Goal: Answer question/provide support

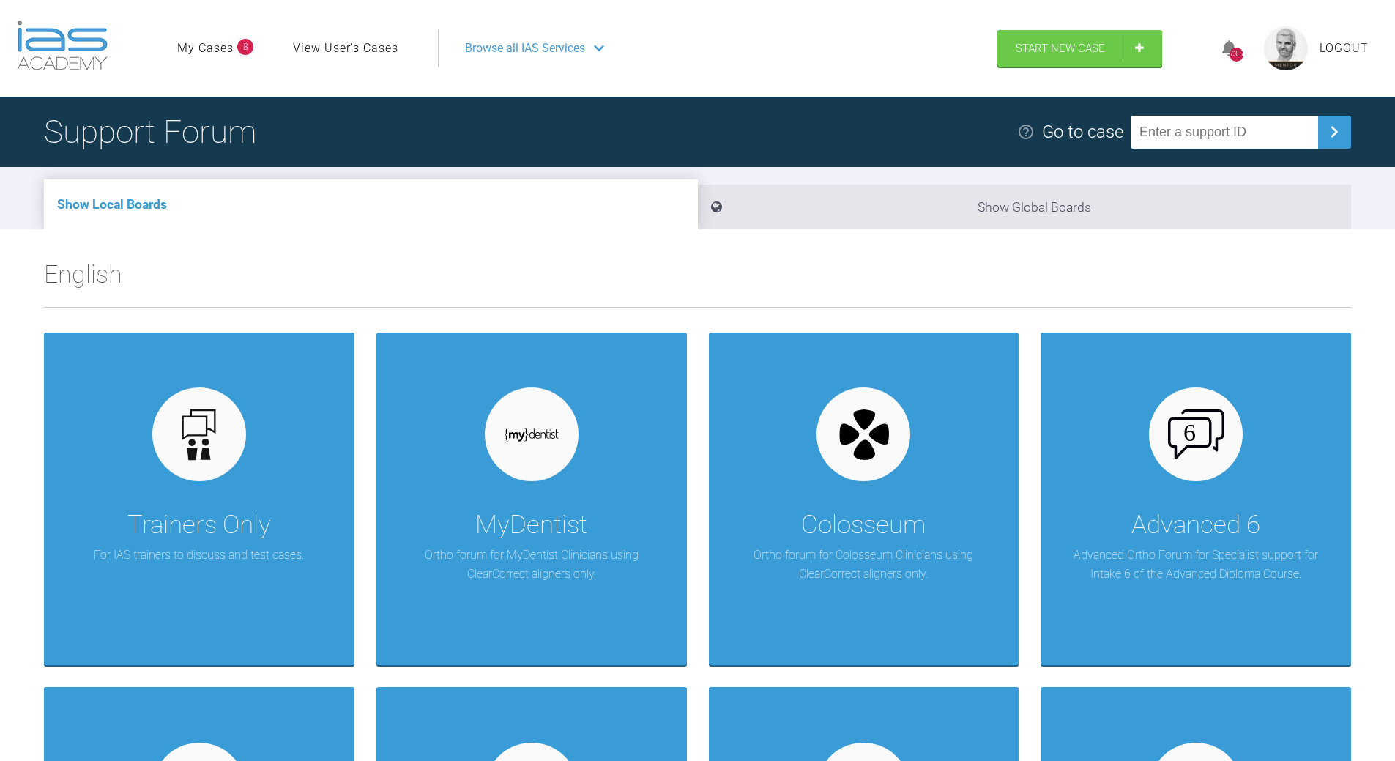
click at [1148, 119] on input "text" at bounding box center [1224, 132] width 187 height 33
paste input "LL8NNGSF"
type input "LL8NNGSF"
click at [1336, 120] on img at bounding box center [1334, 131] width 23 height 23
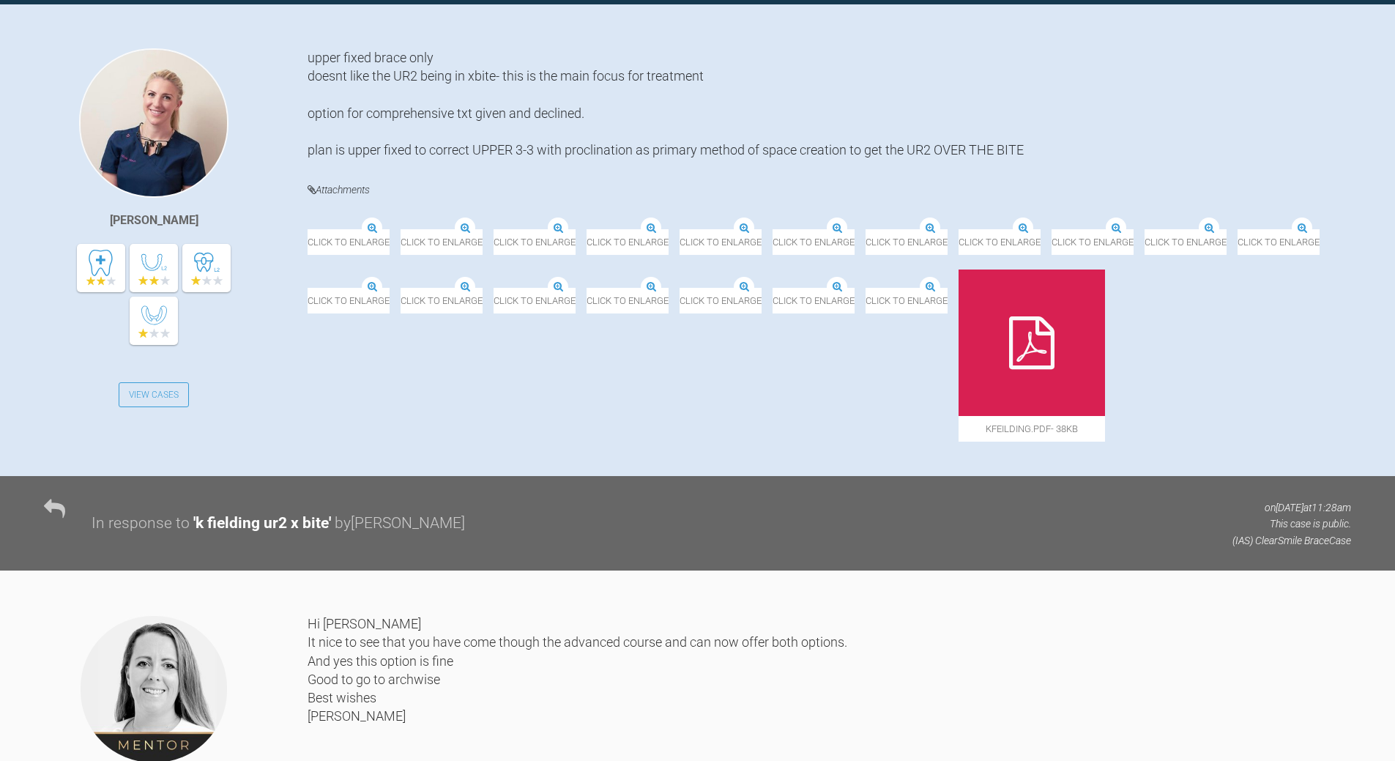
scroll to position [586, 0]
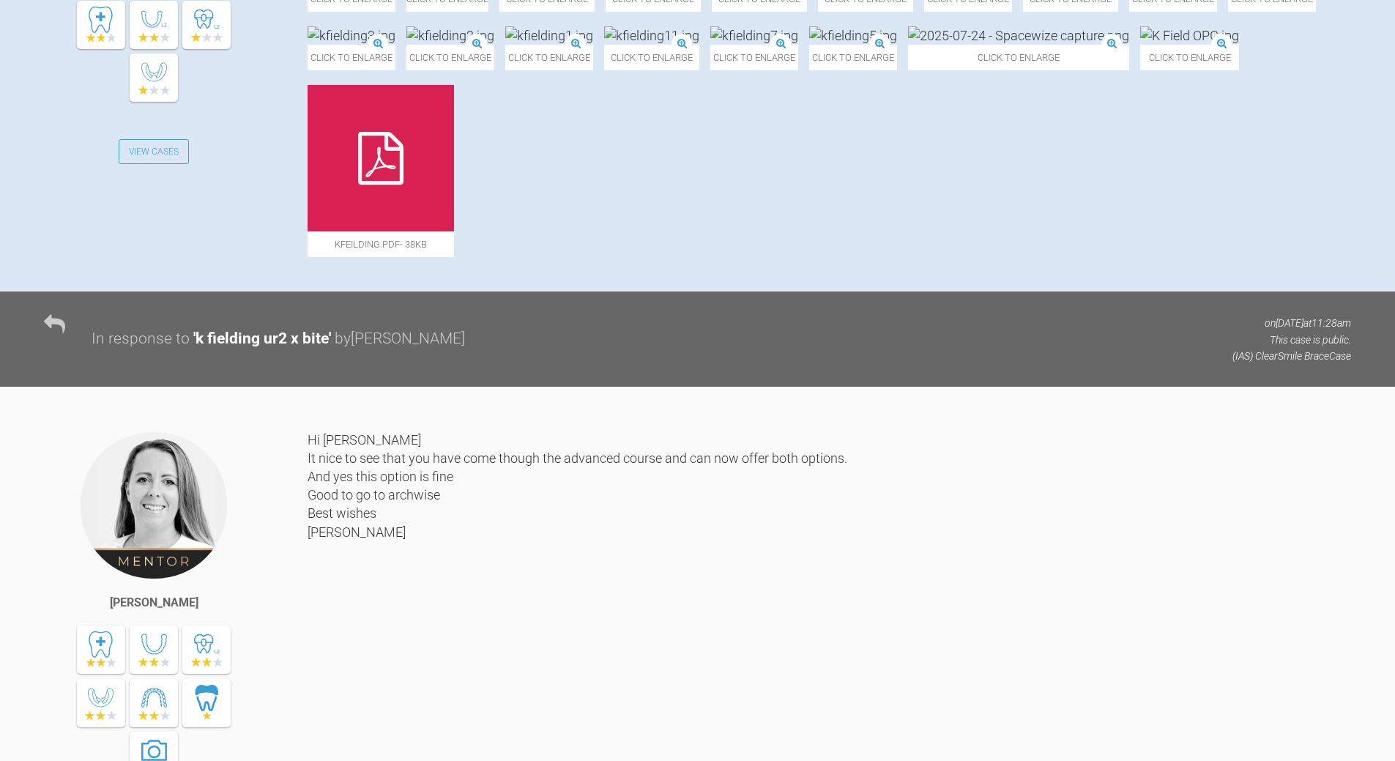
click at [1003, 45] on img at bounding box center [1018, 35] width 221 height 18
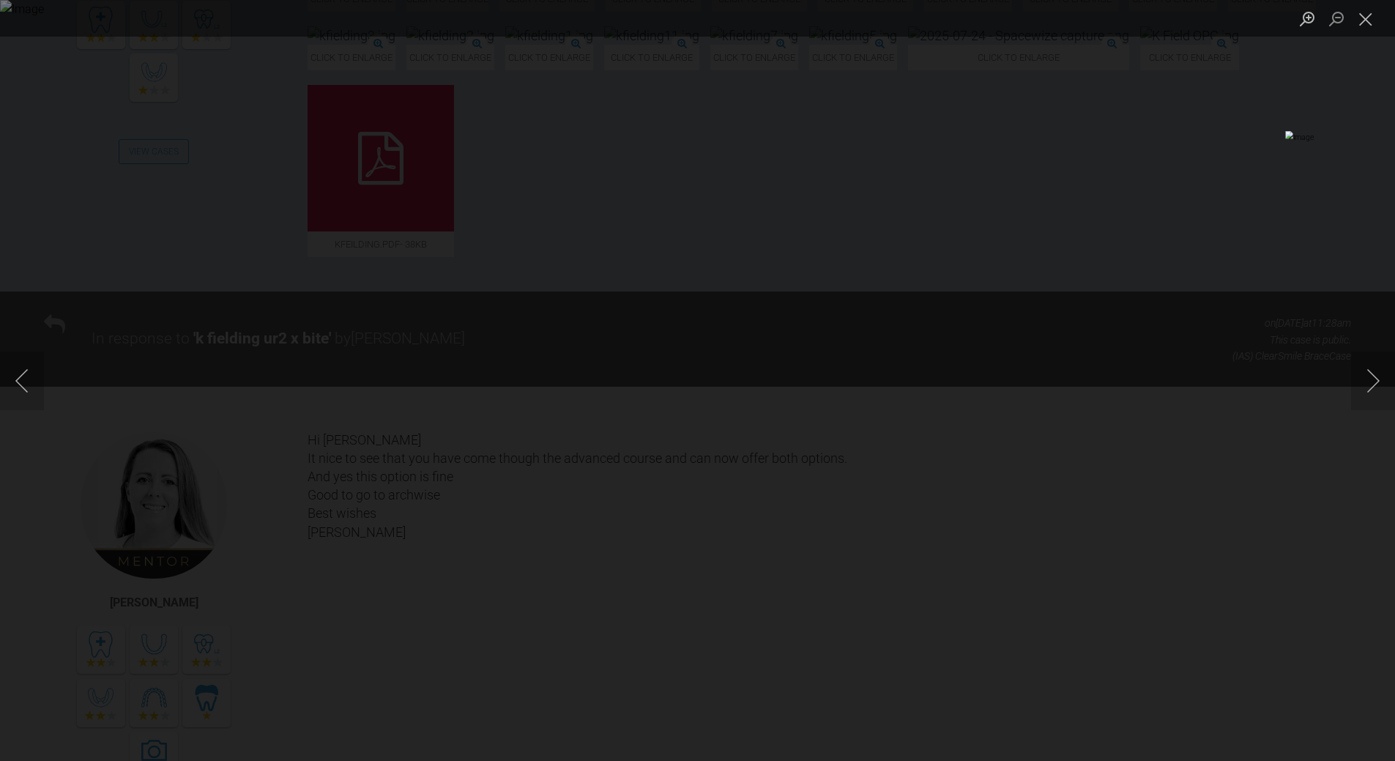
drag, startPoint x: 1202, startPoint y: 623, endPoint x: 1134, endPoint y: 623, distance: 67.4
click at [1201, 623] on div "Lightbox" at bounding box center [697, 380] width 1395 height 761
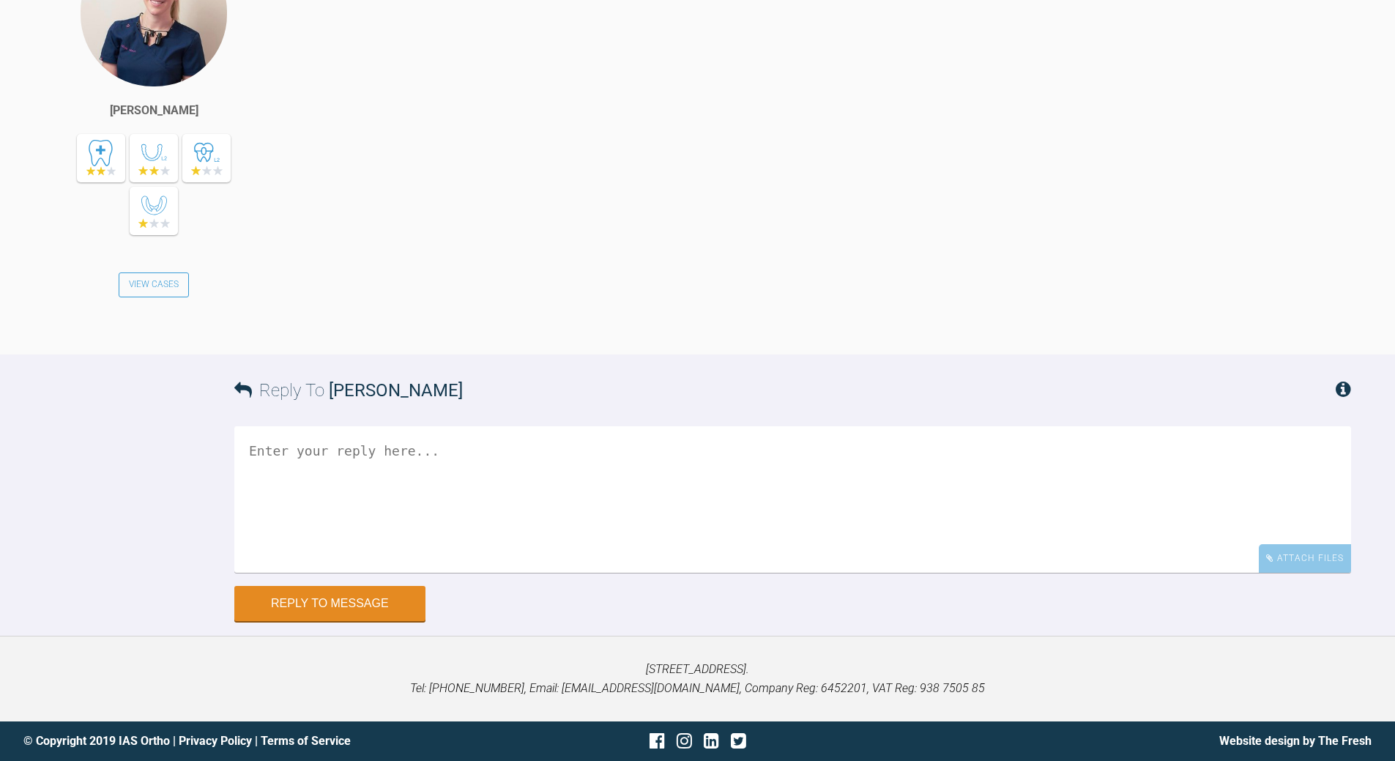
scroll to position [3344, 0]
click at [430, 466] on textarea at bounding box center [792, 499] width 1117 height 146
click at [386, 453] on textarea "align upper non extsn - pos [PERSON_NAME] iOR in lower" at bounding box center [792, 499] width 1117 height 146
drag, startPoint x: 386, startPoint y: 453, endPoint x: 398, endPoint y: 440, distance: 17.6
click at [387, 452] on textarea "align upper non extsn - pos [PERSON_NAME] iOR in lower" at bounding box center [792, 499] width 1117 height 146
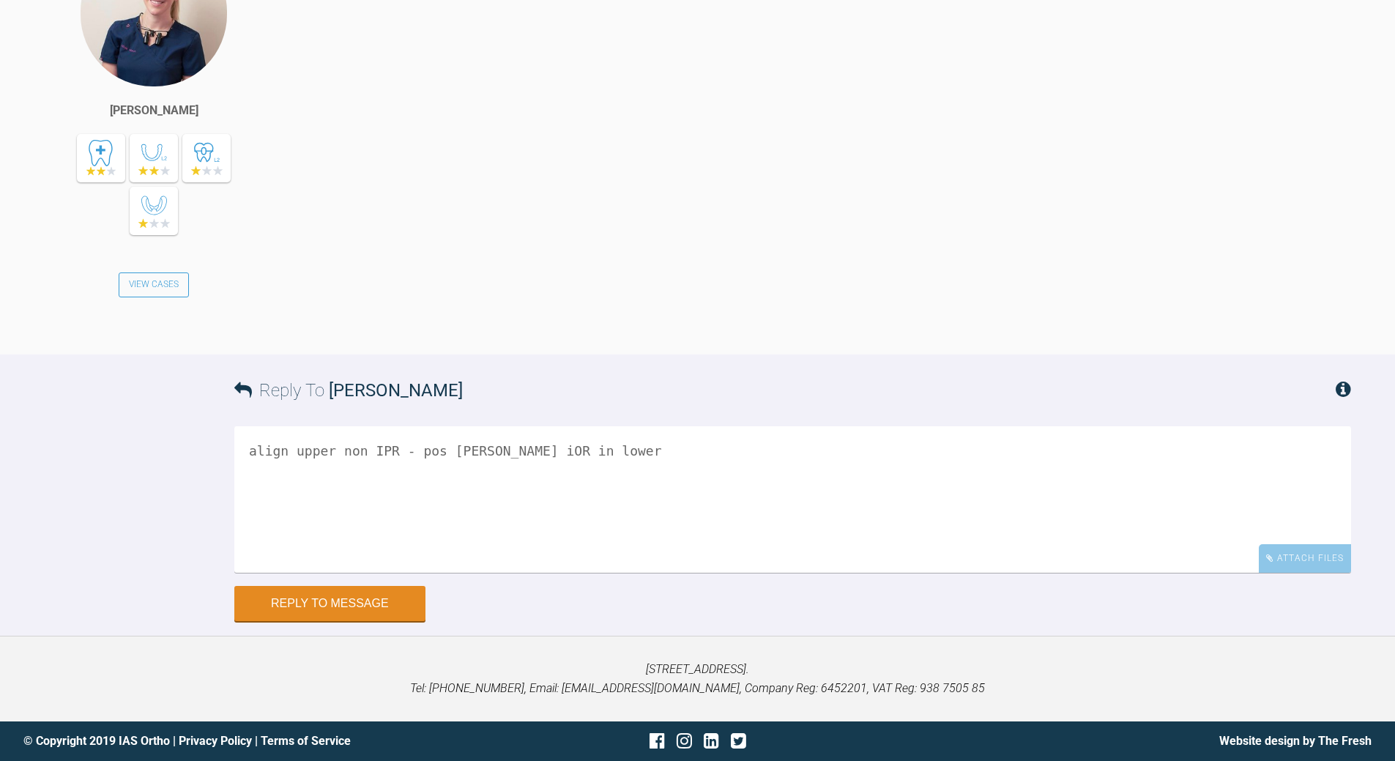
click at [458, 456] on textarea "align upper non IPR - pos [PERSON_NAME] iOR in lower" at bounding box center [792, 499] width 1117 height 146
click at [484, 446] on textarea "align upper non IPR - pos need iOR in lower" at bounding box center [792, 499] width 1117 height 146
type textarea "align upper non IPR - pos need IPR in lower"
drag, startPoint x: 323, startPoint y: 611, endPoint x: 311, endPoint y: 590, distance: 24.3
click at [322, 607] on button "Reply to Message" at bounding box center [329, 604] width 191 height 35
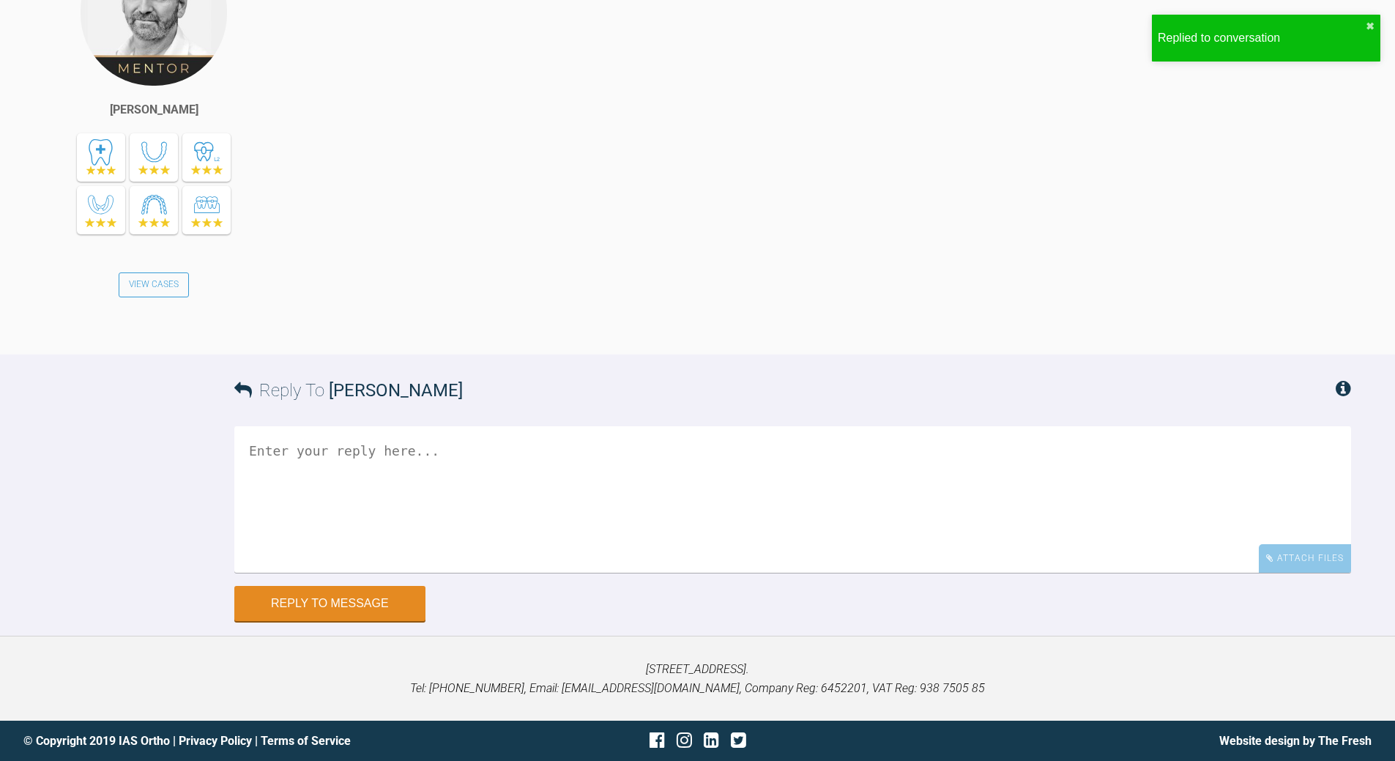
scroll to position [3899, 0]
